Goal: Task Accomplishment & Management: Use online tool/utility

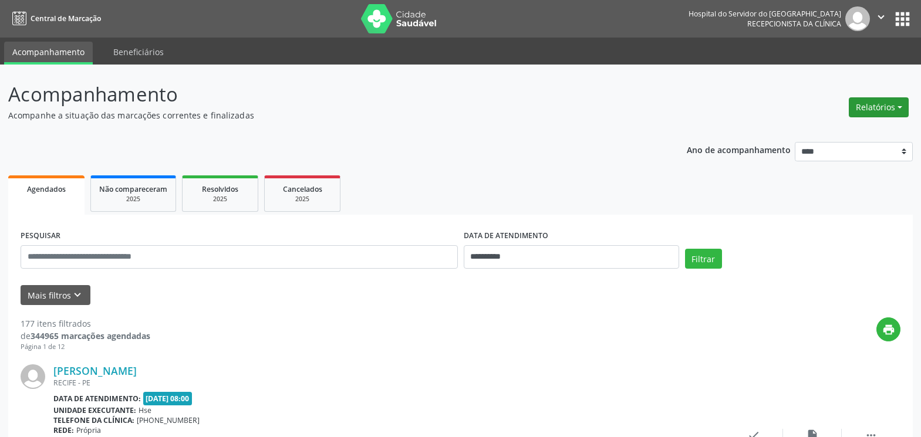
click at [864, 106] on button "Relatórios" at bounding box center [878, 107] width 60 height 20
click at [827, 137] on link "Agendamentos" at bounding box center [846, 132] width 126 height 16
select select "*"
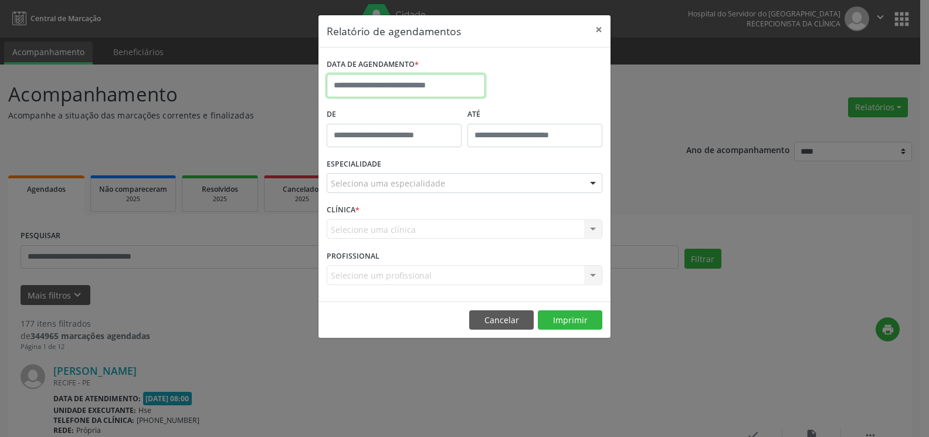
click at [430, 86] on input "text" at bounding box center [406, 85] width 158 height 23
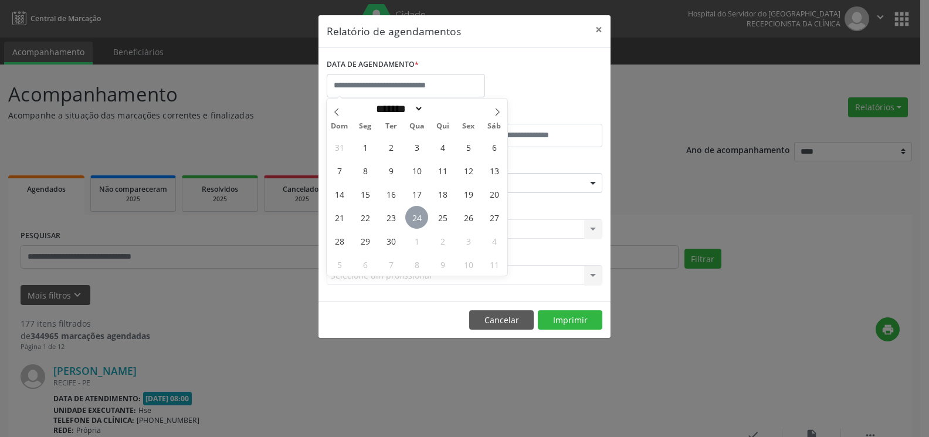
click at [419, 215] on span "24" at bounding box center [416, 217] width 23 height 23
type input "**********"
click at [419, 215] on span "24" at bounding box center [416, 217] width 23 height 23
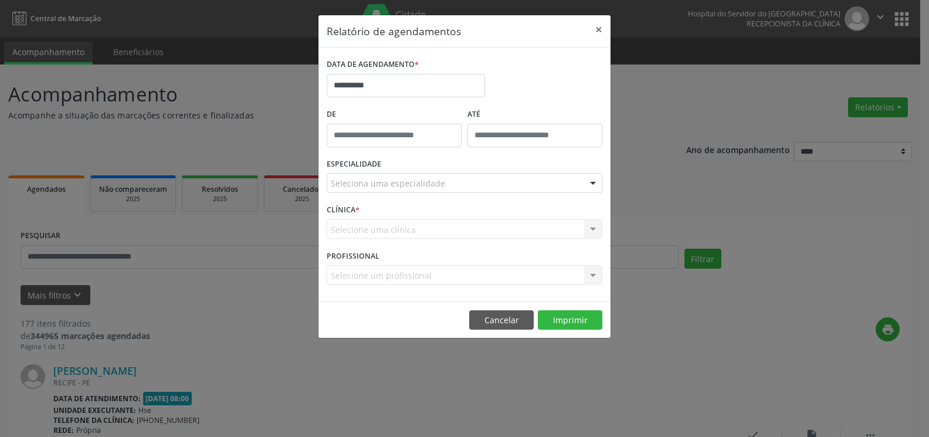
click at [419, 215] on div "CLÍNICA * Selecione uma clínica Nenhum resultado encontrado para: " " Não há ne…" at bounding box center [465, 224] width 282 height 46
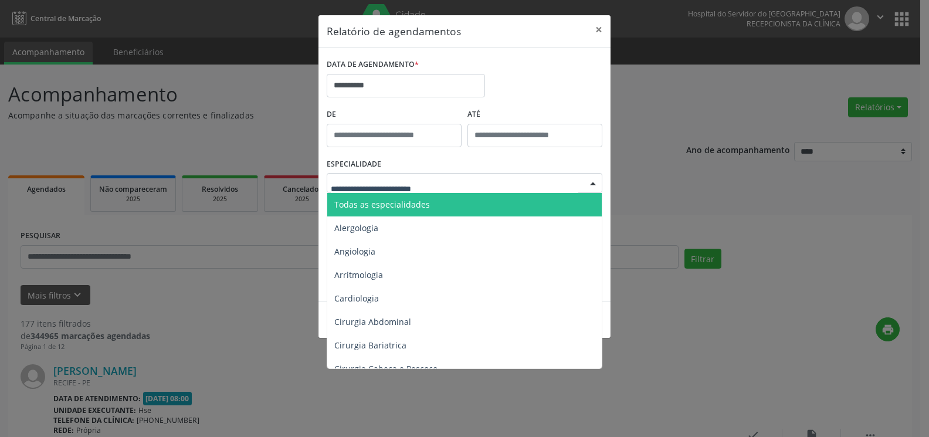
click at [424, 195] on span "Todas as especialidades" at bounding box center [465, 204] width 276 height 23
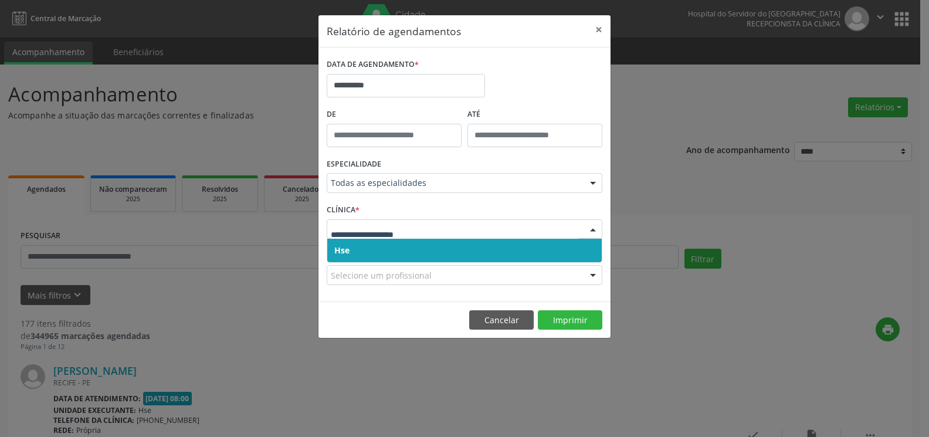
click at [427, 236] on div at bounding box center [465, 229] width 276 height 20
click at [430, 243] on span "Hse" at bounding box center [464, 250] width 275 height 23
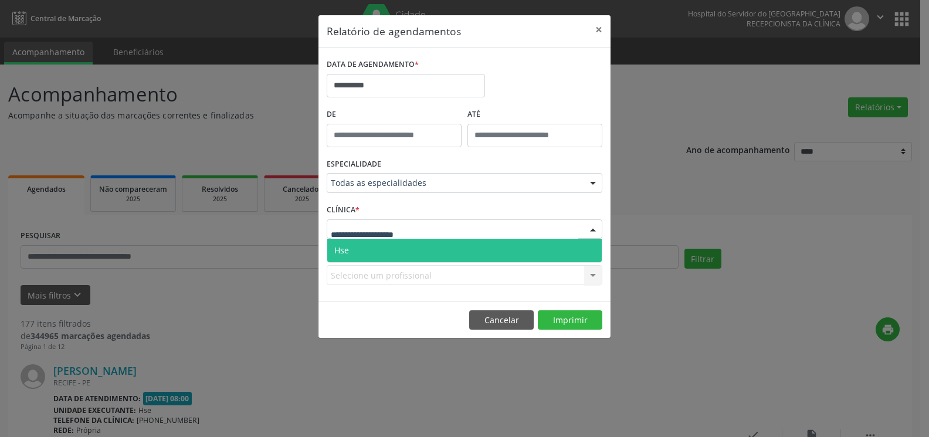
click at [429, 231] on div at bounding box center [465, 229] width 276 height 20
click at [432, 243] on span "Hse" at bounding box center [464, 250] width 275 height 23
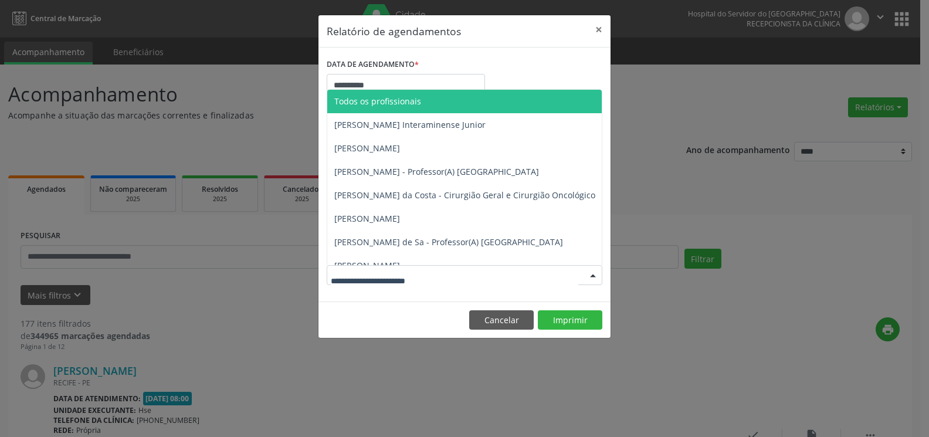
click at [445, 280] on div at bounding box center [465, 275] width 276 height 20
click at [443, 106] on span "Todos os profissionais" at bounding box center [524, 101] width 395 height 23
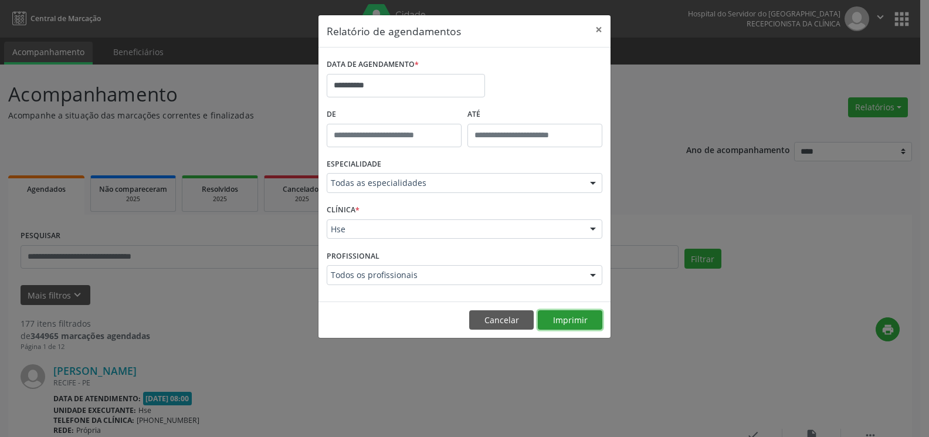
click at [551, 324] on button "Imprimir" at bounding box center [570, 320] width 65 height 20
click at [600, 30] on button "×" at bounding box center [598, 29] width 23 height 29
